Goal: Contribute content

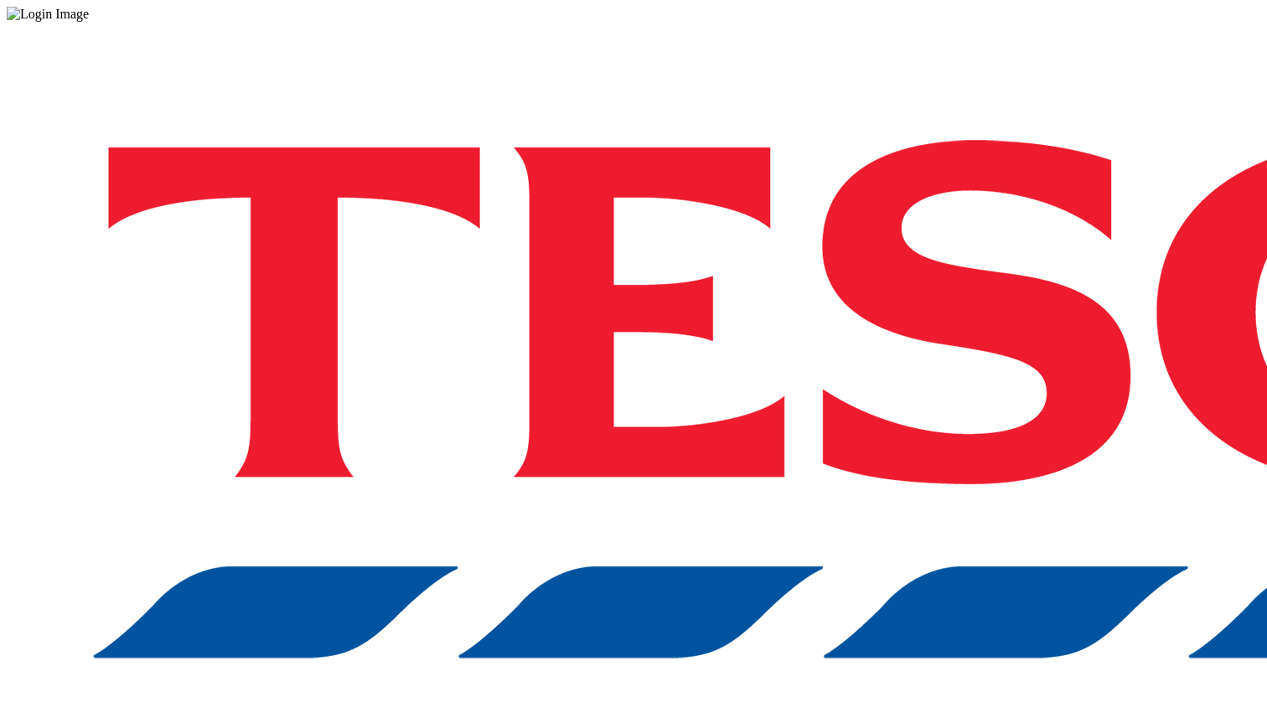
click at [957, 383] on div "Log in to the Spectra’s dashboard using [PERSON_NAME]’s credentials. If you don…" at bounding box center [633, 438] width 1253 height 833
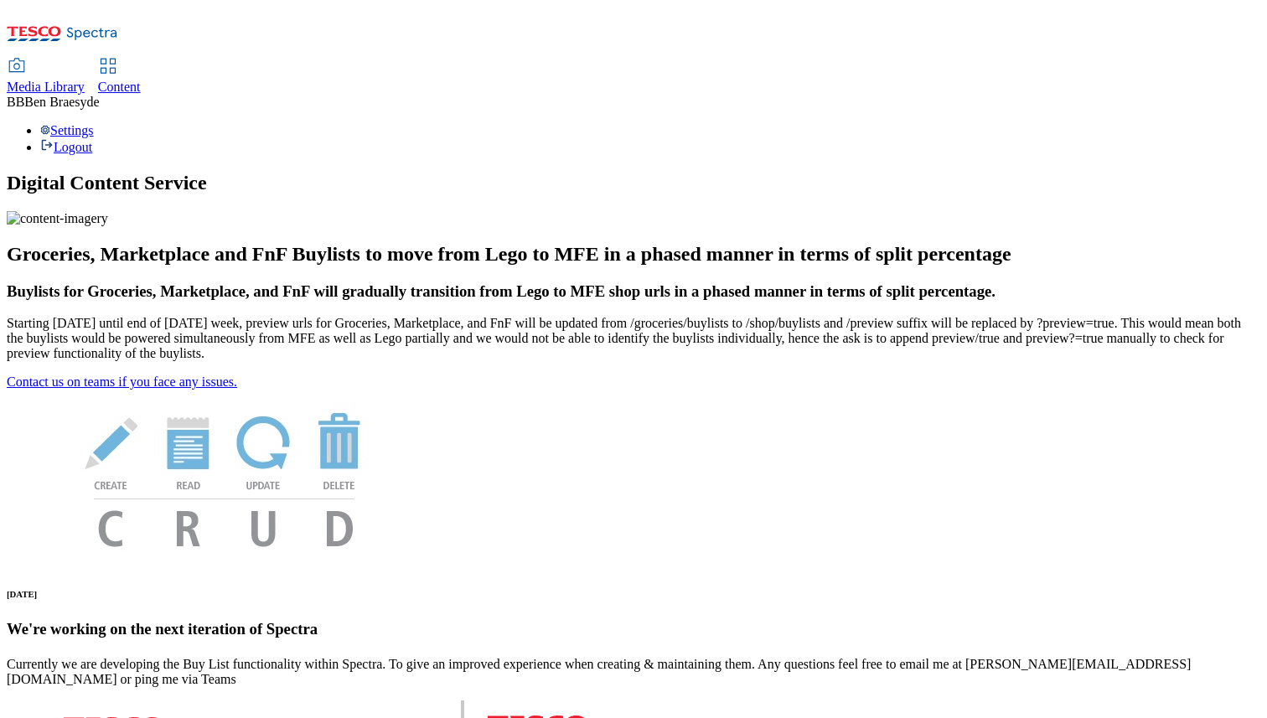
click at [85, 80] on span "Media Library" at bounding box center [46, 87] width 78 height 14
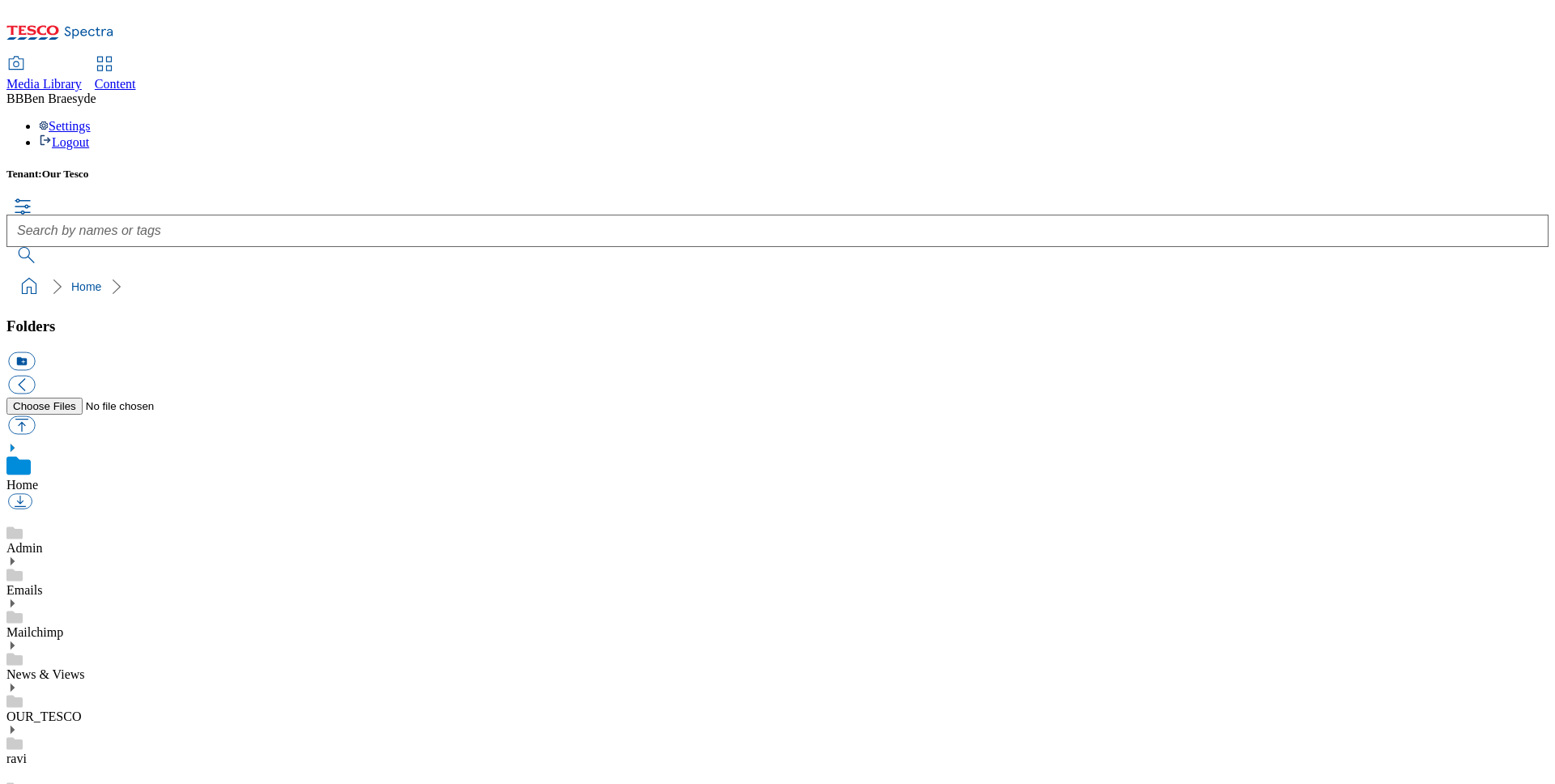
click at [606, 272] on ol "Home" at bounding box center [782, 287] width 1533 height 31
click at [35, 416] on button "button" at bounding box center [21, 424] width 27 height 18
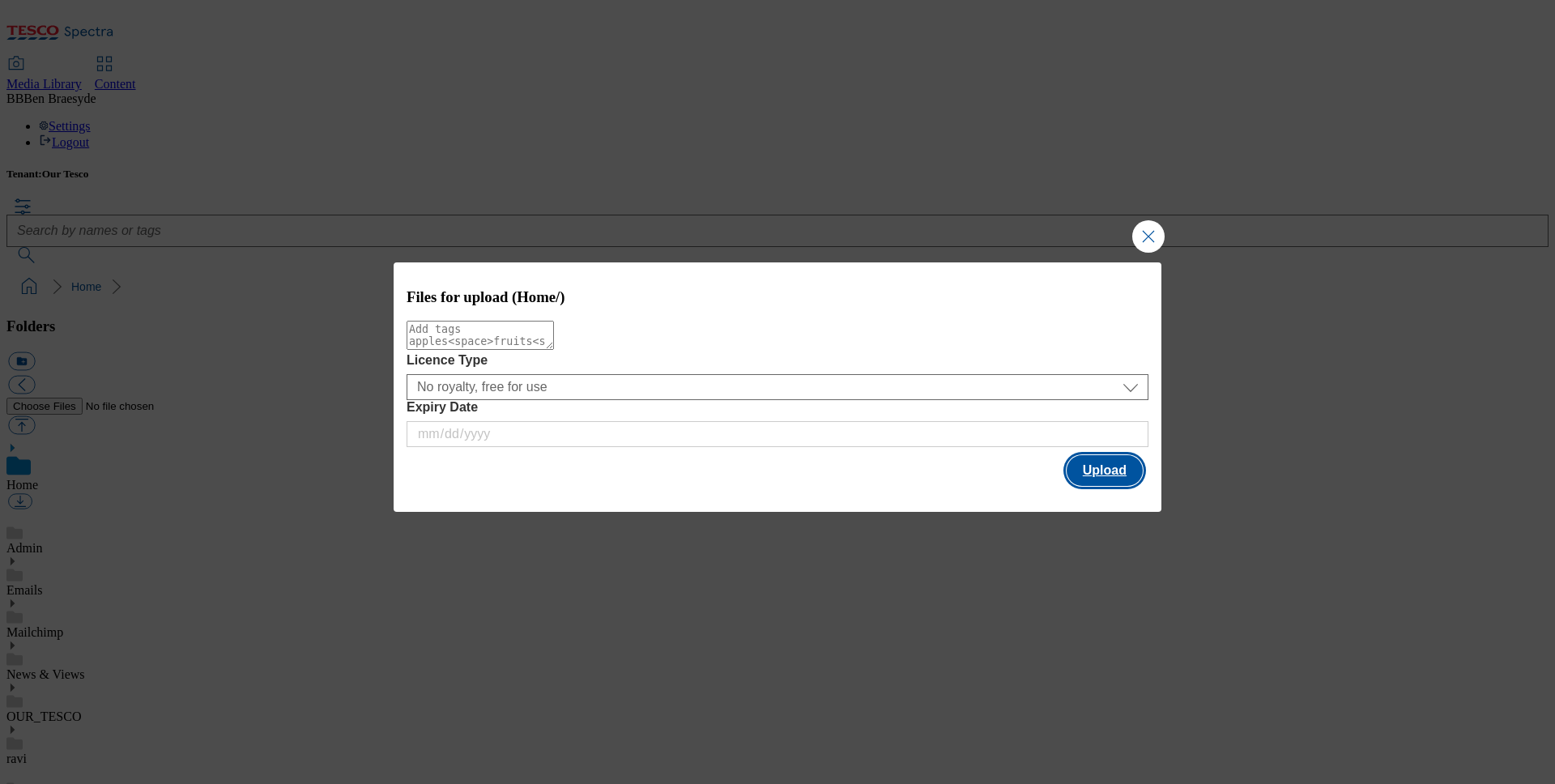
click at [1096, 470] on button "Upload" at bounding box center [1104, 471] width 76 height 31
click at [1075, 467] on button "Upload" at bounding box center [1104, 471] width 76 height 31
drag, startPoint x: 1077, startPoint y: 472, endPoint x: 1038, endPoint y: 485, distance: 41.1
click at [1077, 472] on button "Upload" at bounding box center [1104, 471] width 76 height 31
click at [1096, 478] on button "Upload" at bounding box center [1104, 471] width 76 height 31
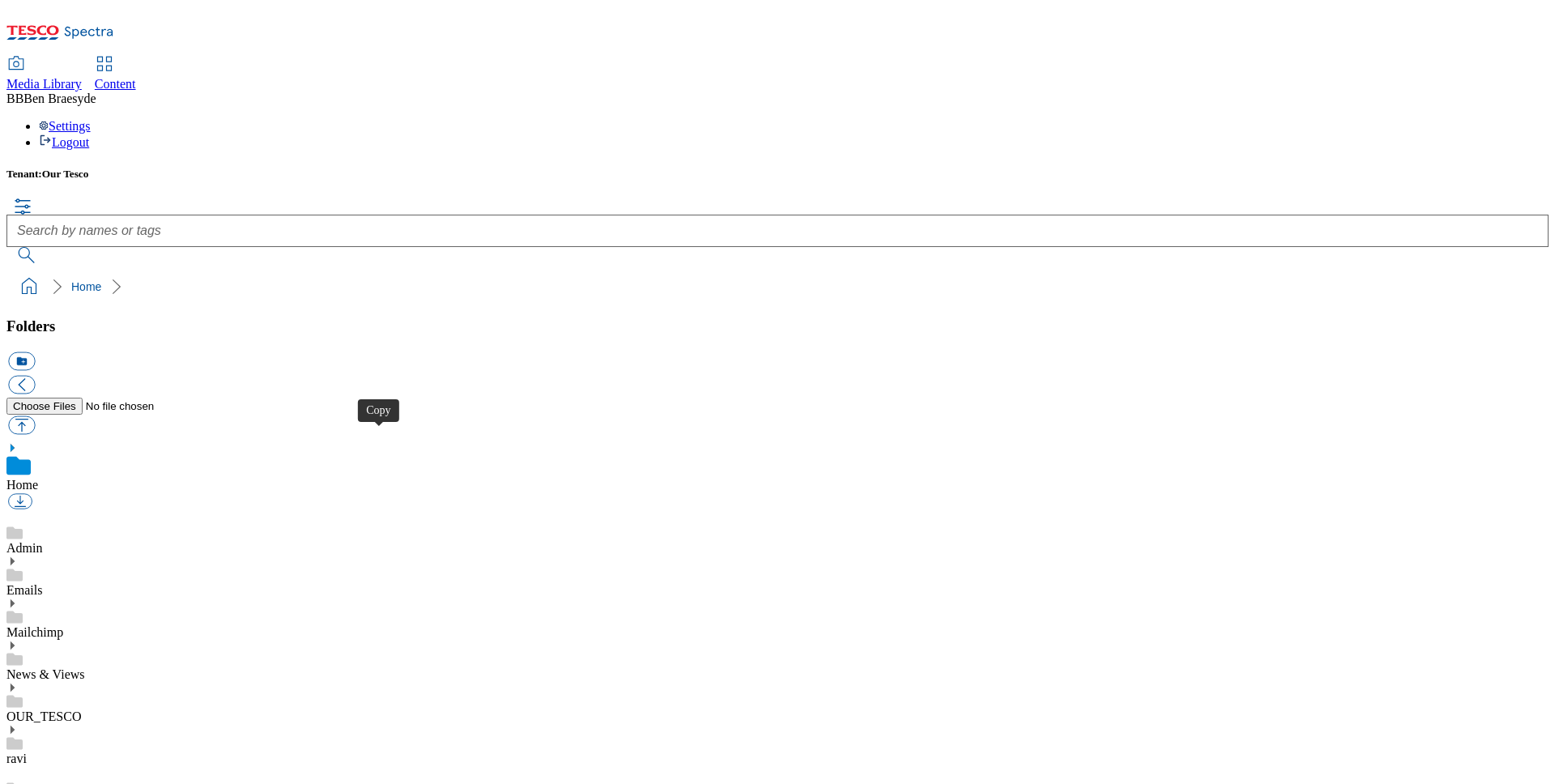
scroll to position [0, 0]
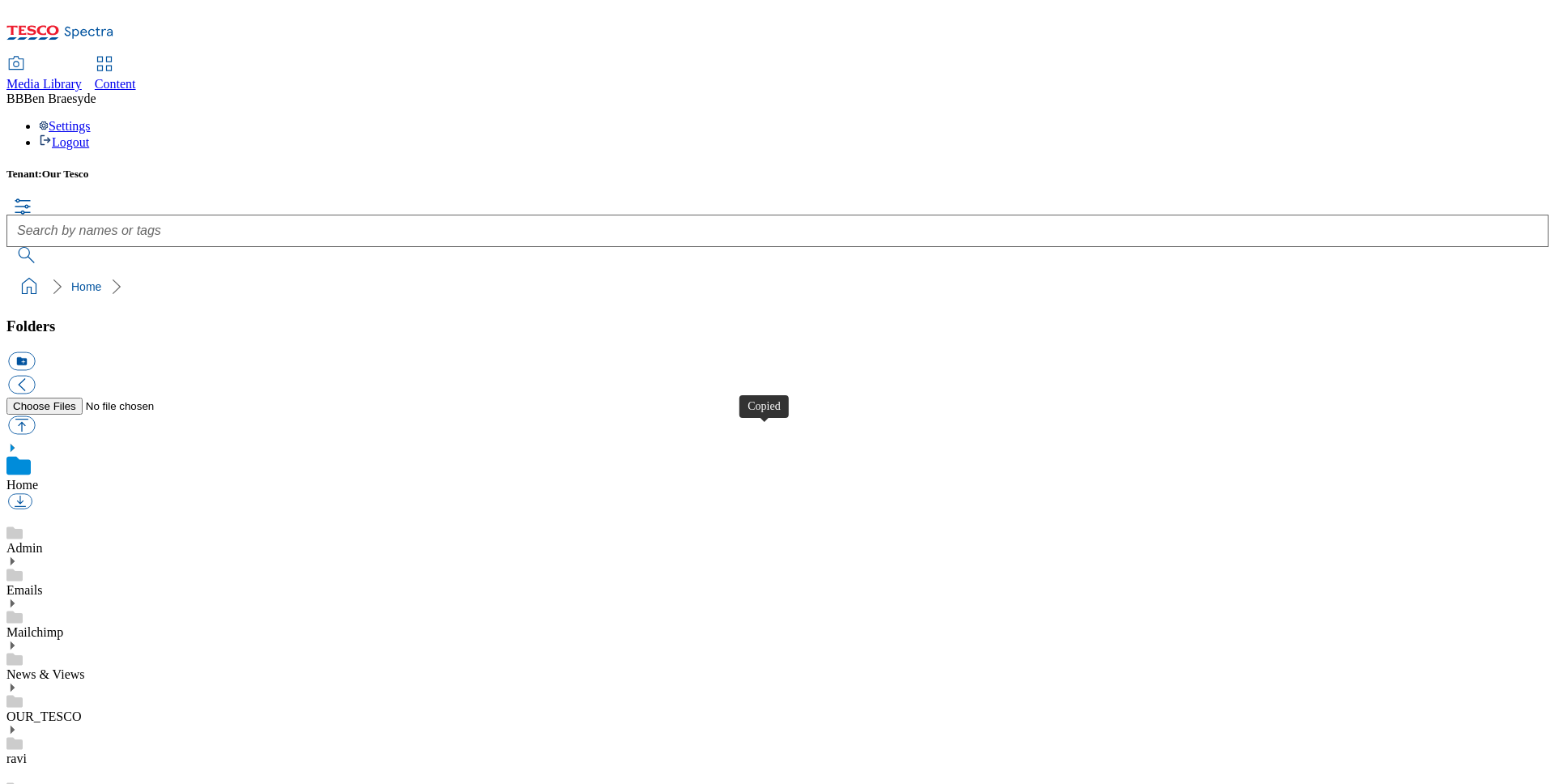
scroll to position [1, 0]
